Goal: Task Accomplishment & Management: Manage account settings

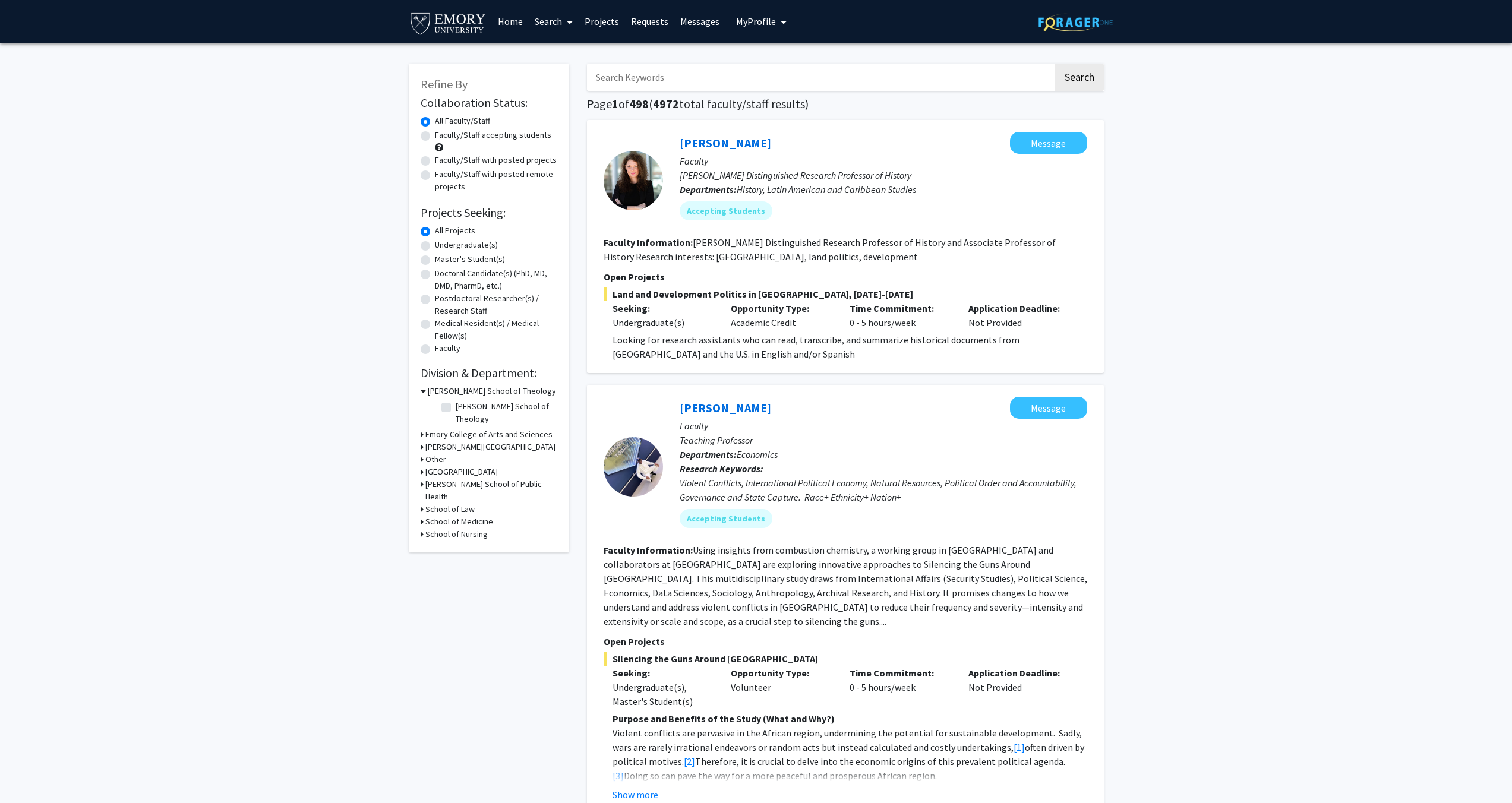
click at [762, 21] on span "My Profile" at bounding box center [756, 21] width 40 height 12
click at [789, 62] on span "[PERSON_NAME]" at bounding box center [810, 55] width 72 height 13
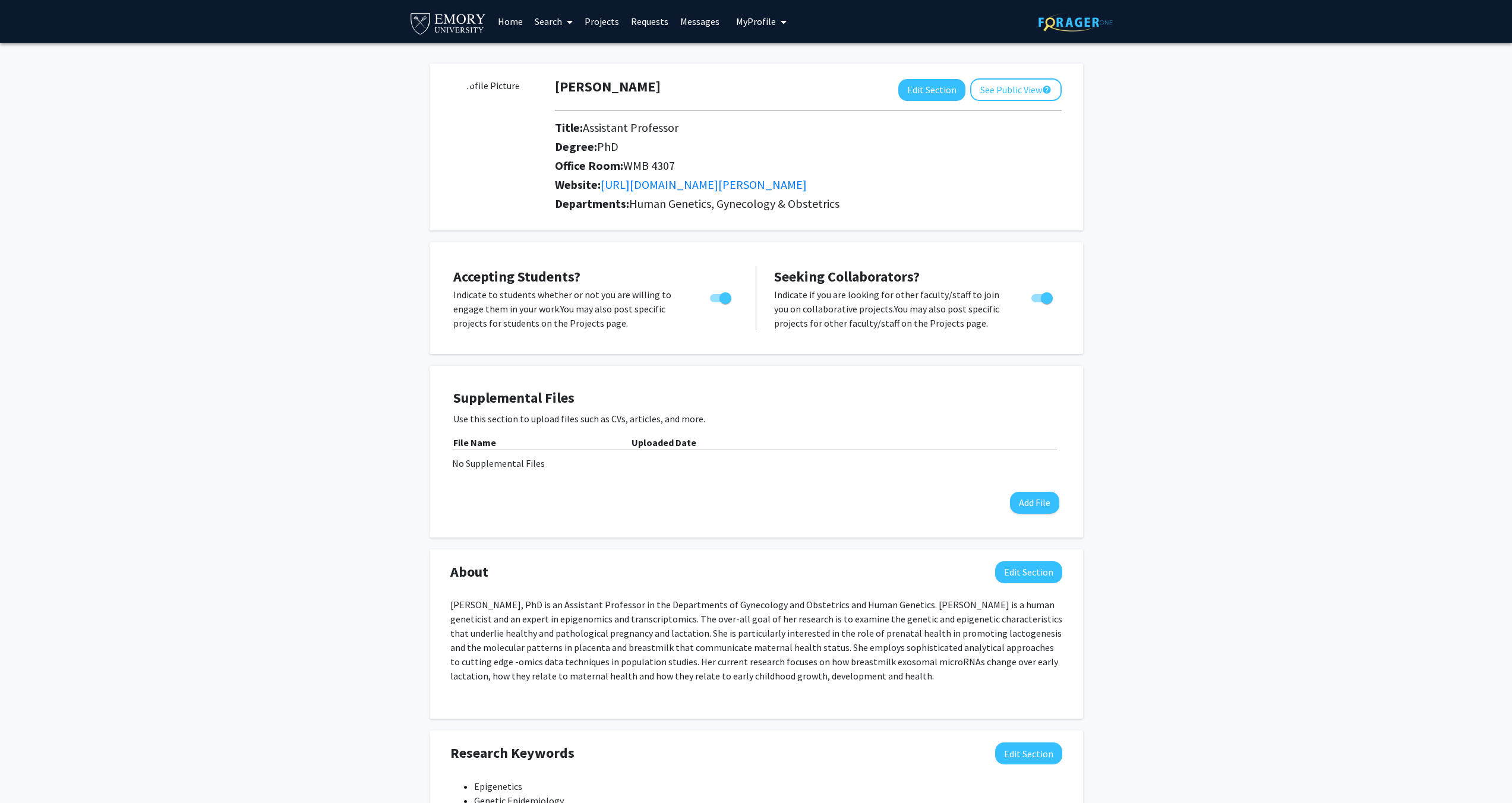
click at [649, 17] on link "Requests" at bounding box center [649, 21] width 49 height 42
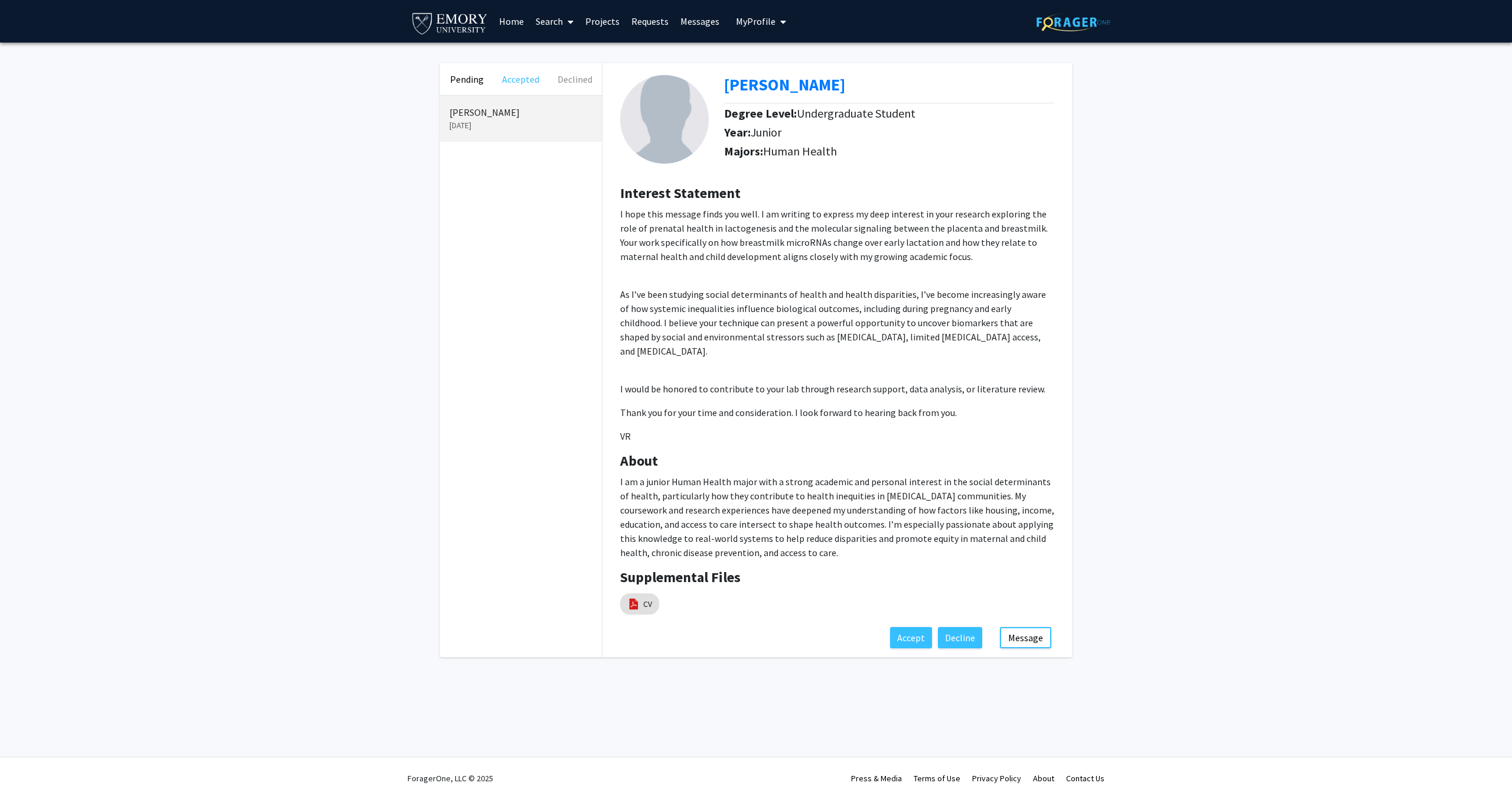
click at [502, 87] on button "Accepted" at bounding box center [521, 79] width 54 height 32
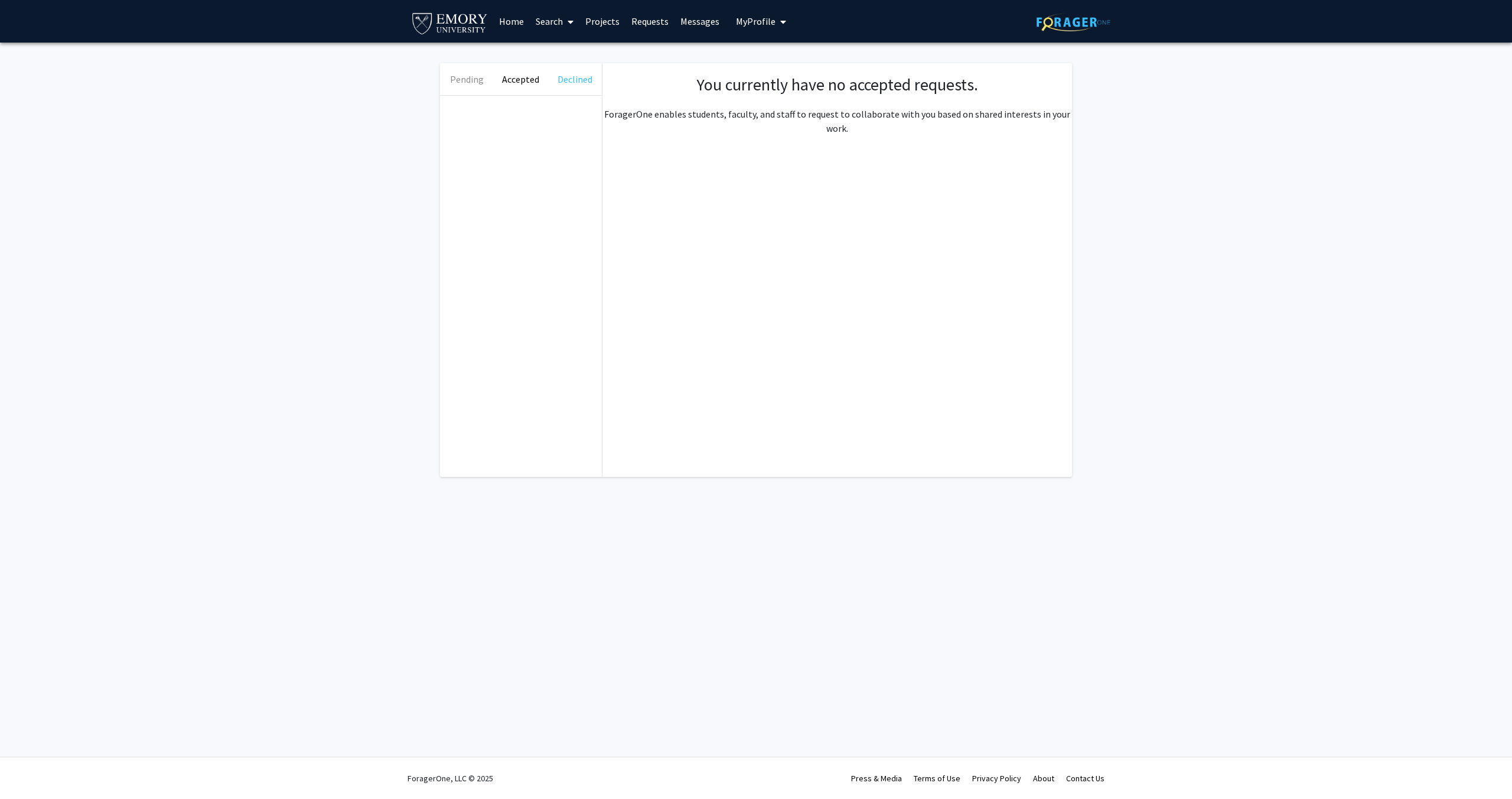
click at [565, 81] on button "Declined" at bounding box center [575, 79] width 54 height 32
click at [465, 77] on button "Pending" at bounding box center [467, 79] width 54 height 32
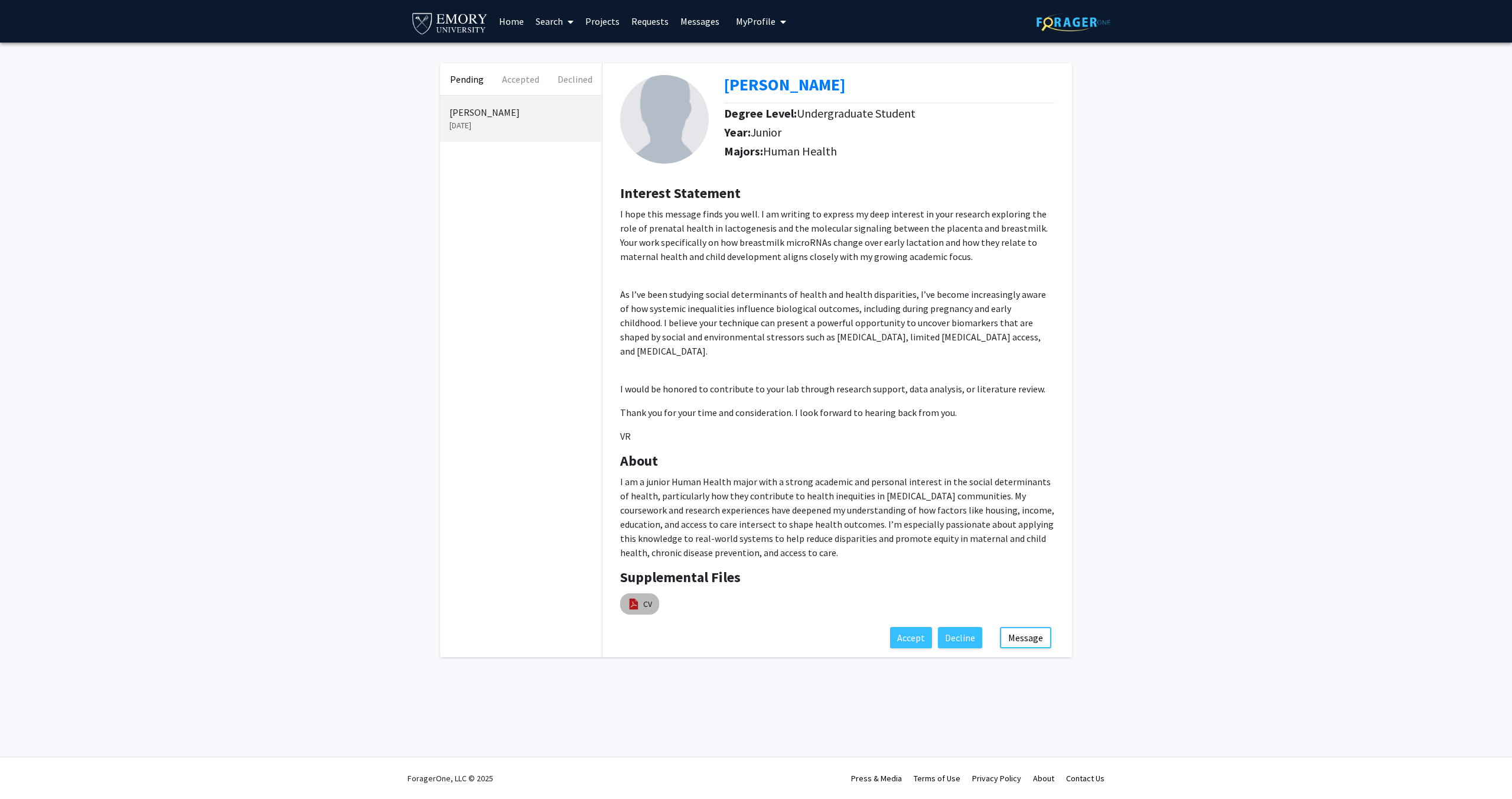
click at [630, 598] on img at bounding box center [634, 604] width 13 height 13
click at [640, 593] on mat-chip "CV" at bounding box center [639, 604] width 39 height 21
